Goal: Task Accomplishment & Management: Use online tool/utility

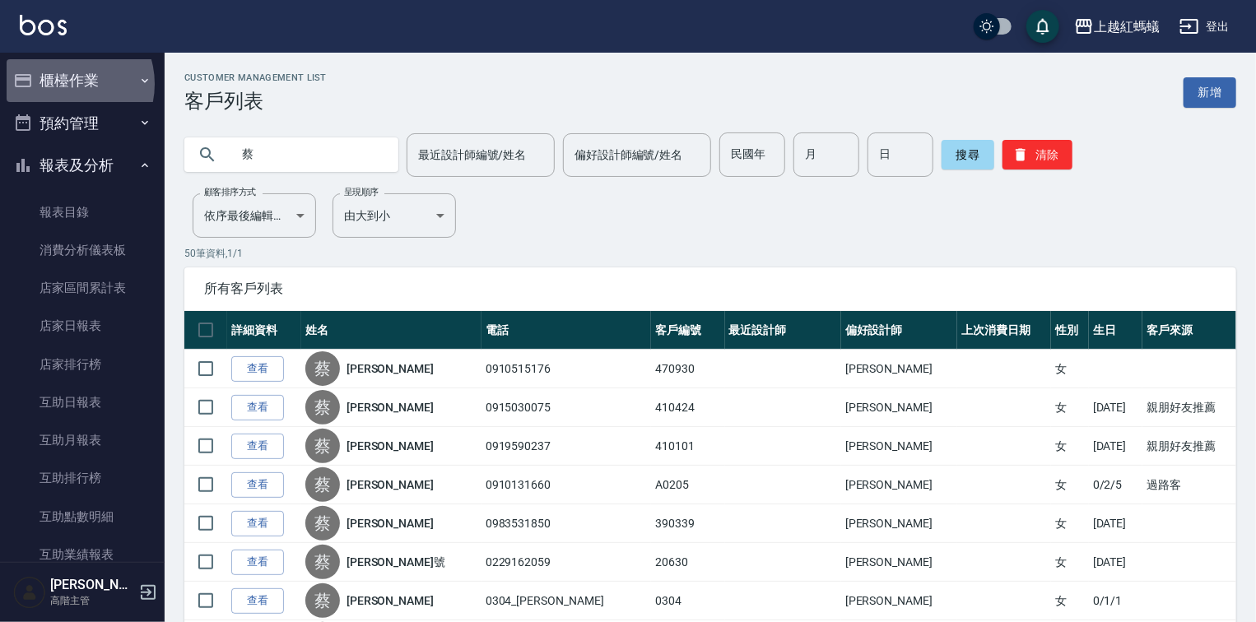
click at [66, 84] on button "櫃檯作業" at bounding box center [82, 80] width 151 height 43
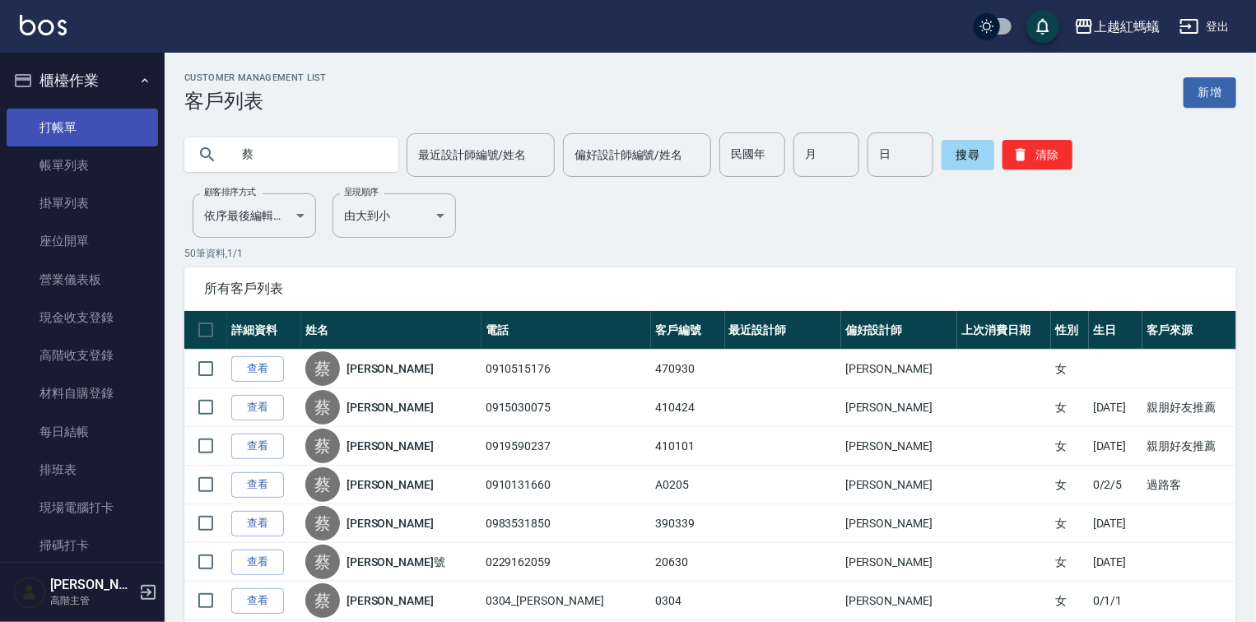
click at [89, 132] on link "打帳單" at bounding box center [82, 128] width 151 height 38
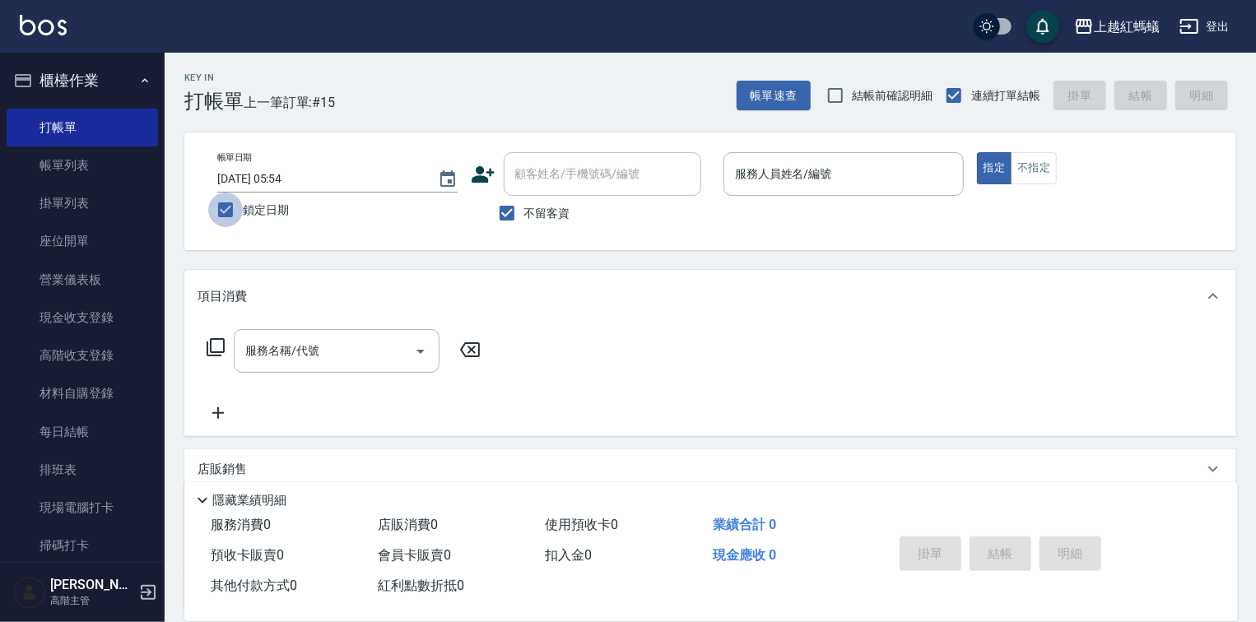
click at [224, 210] on input "鎖定日期" at bounding box center [225, 210] width 35 height 35
checkbox input "false"
type input "[DATE] 16:48"
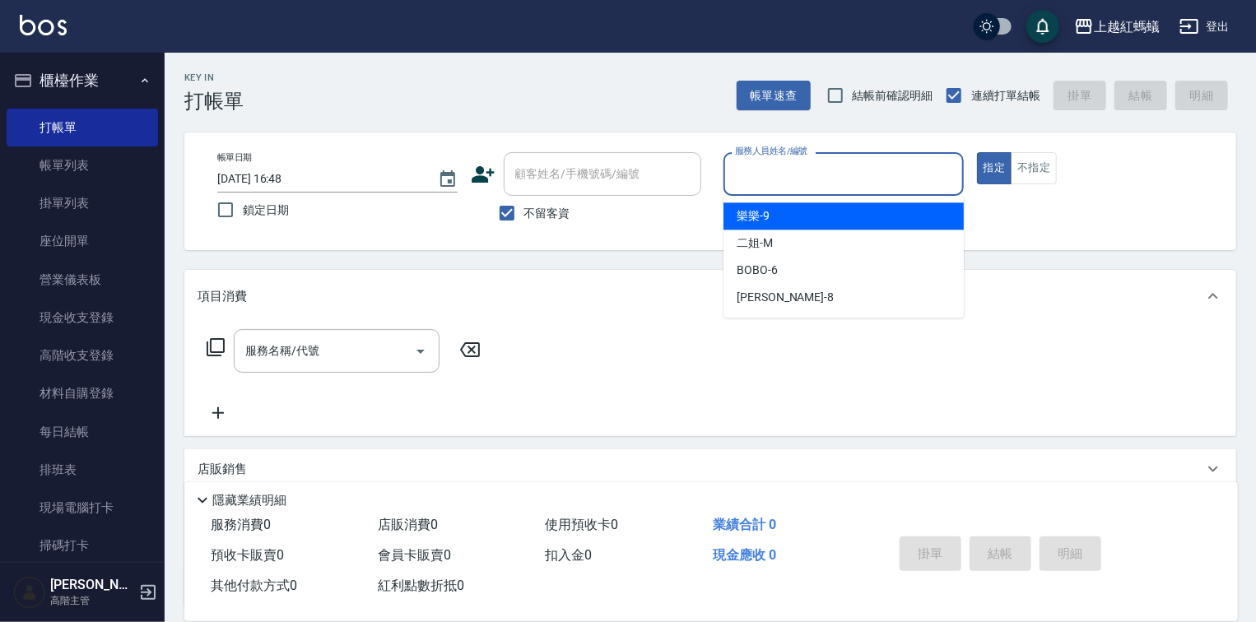
click at [800, 165] on input "服務人員姓名/編號" at bounding box center [843, 174] width 225 height 29
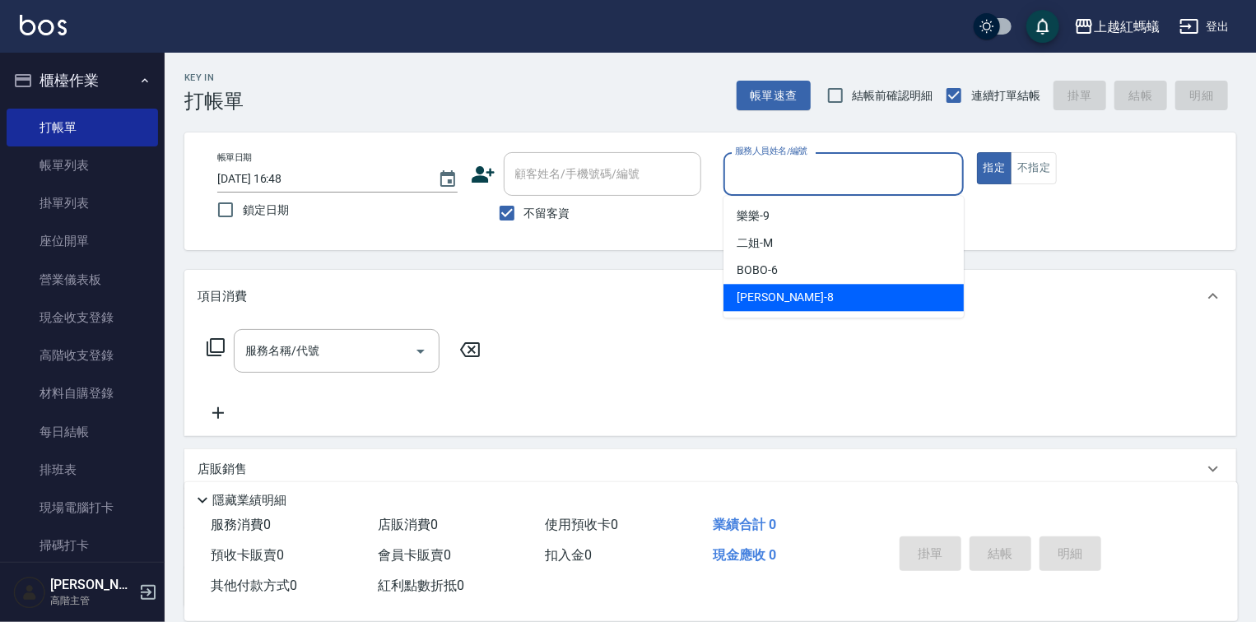
click at [777, 299] on div "[PERSON_NAME] -8" at bounding box center [843, 297] width 240 height 27
type input "[PERSON_NAME]-8"
